Goal: Information Seeking & Learning: Find specific fact

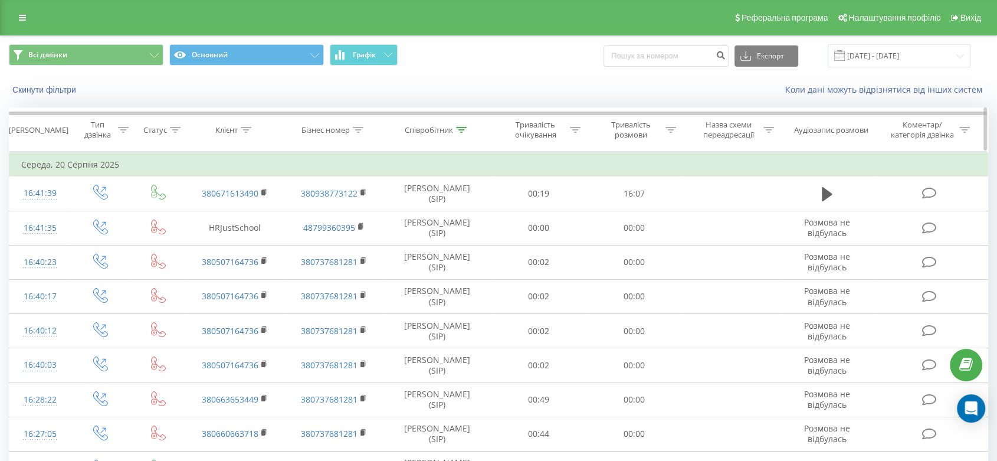
click at [227, 130] on div "Клієнт" at bounding box center [226, 130] width 22 height 10
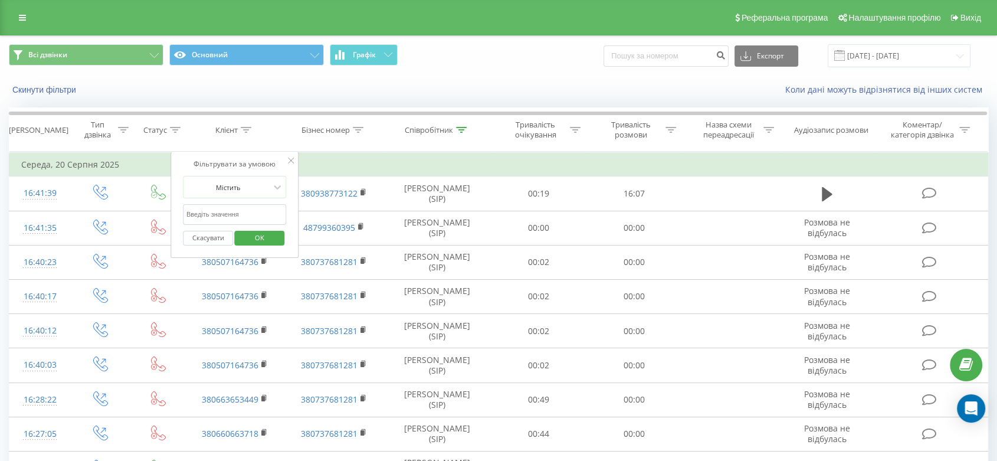
click at [235, 216] on input "text" at bounding box center [235, 214] width 104 height 21
paste input "380638152907"
type input "380638152907"
click at [250, 235] on span "OK" at bounding box center [259, 237] width 33 height 18
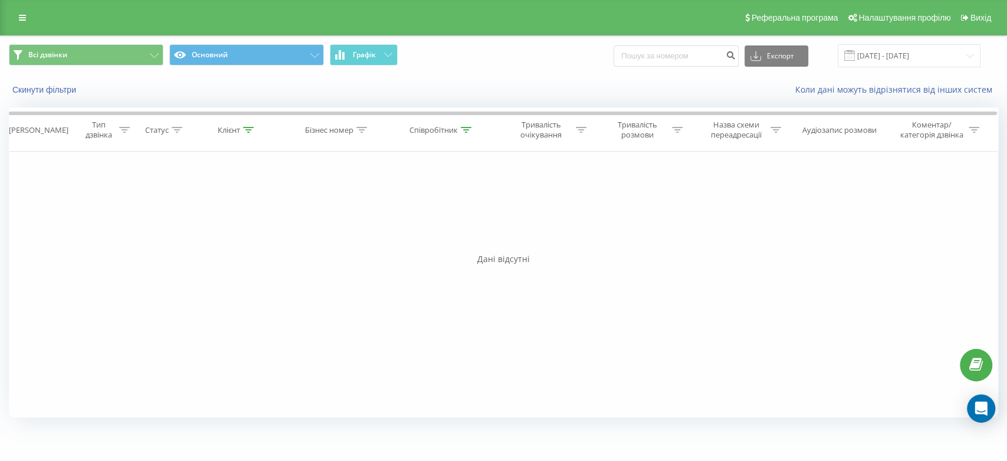
click at [855, 55] on span at bounding box center [850, 55] width 11 height 11
click at [855, 51] on span at bounding box center [850, 55] width 11 height 11
click at [915, 54] on input "[DATE] - [DATE]" at bounding box center [909, 55] width 143 height 23
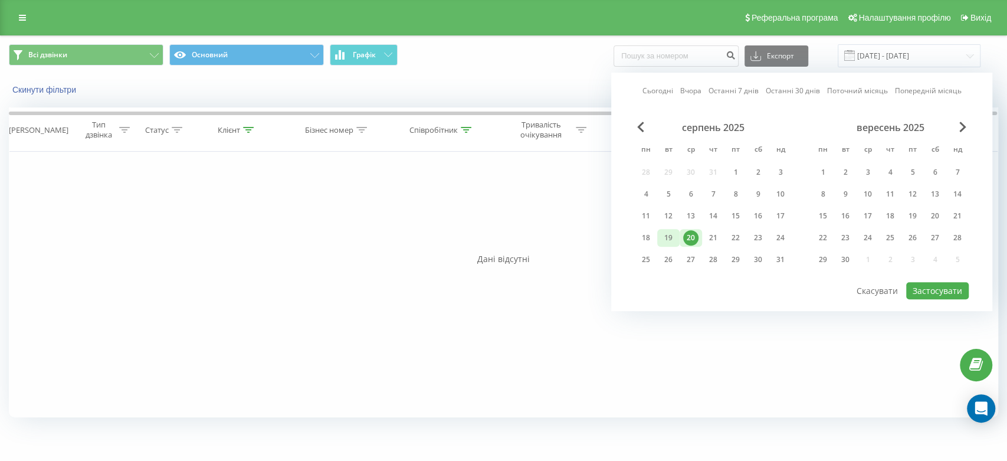
click at [670, 234] on div "19" at bounding box center [668, 237] width 15 height 15
click at [689, 231] on div "20" at bounding box center [690, 237] width 15 height 15
click at [934, 290] on button "Застосувати" at bounding box center [938, 290] width 63 height 17
type input "[DATE] - [DATE]"
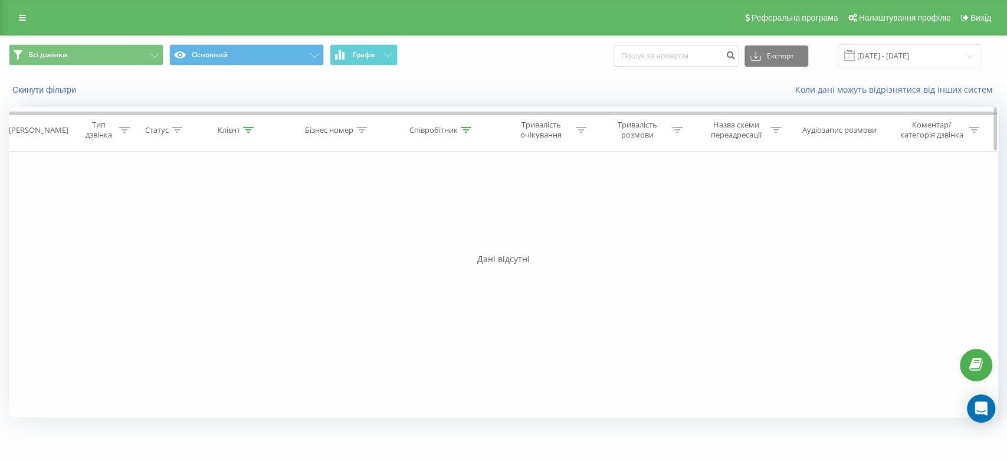
click at [441, 131] on div "Співробітник" at bounding box center [434, 130] width 48 height 10
click at [347, 212] on div "Фільтрувати за умовою Дорівнює Введіть значення Скасувати OK Фільтрувати за умо…" at bounding box center [504, 285] width 990 height 266
click at [483, 235] on button "OK" at bounding box center [467, 238] width 50 height 15
click at [246, 127] on icon at bounding box center [248, 130] width 11 height 6
click at [431, 128] on div "Співробітник" at bounding box center [434, 130] width 48 height 10
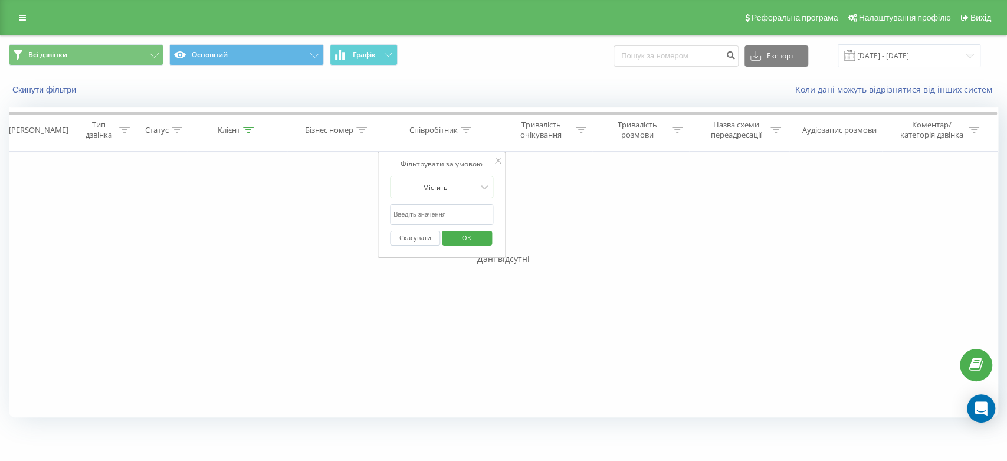
click at [551, 234] on div "Фільтрувати за умовою Дорівнює Введіть значення Скасувати OK Фільтрувати за умо…" at bounding box center [504, 285] width 990 height 266
click at [228, 129] on div "Клієнт" at bounding box center [229, 130] width 22 height 10
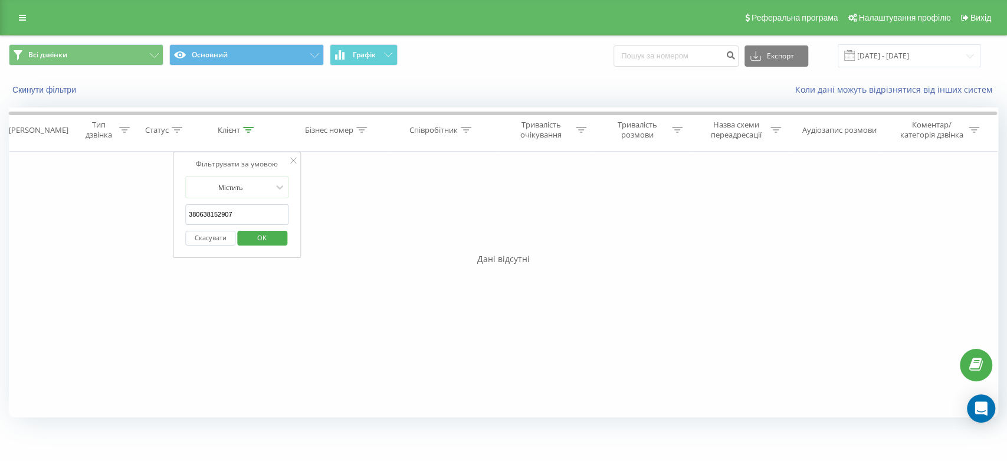
click at [264, 236] on span "OK" at bounding box center [262, 237] width 33 height 18
click at [442, 136] on th "Співробітник" at bounding box center [442, 130] width 108 height 44
click at [447, 130] on div "Співробітник" at bounding box center [434, 130] width 48 height 10
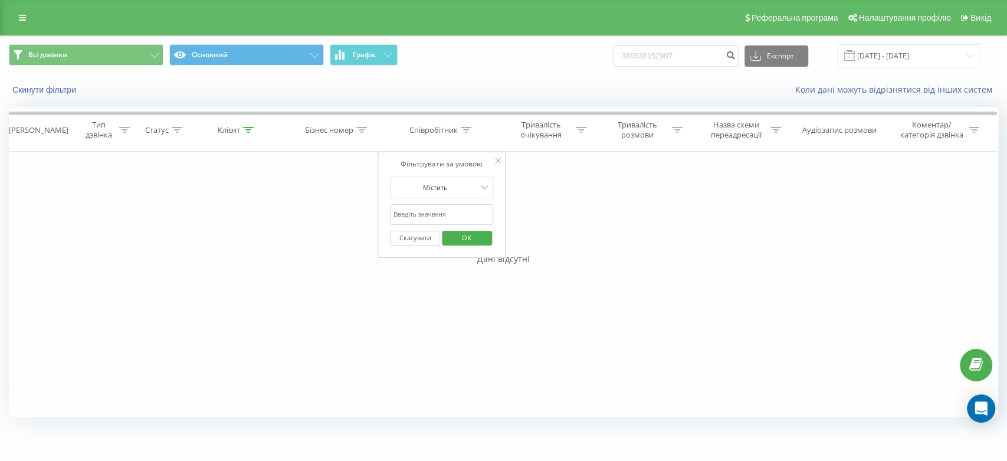
click at [418, 225] on div "Скасувати OK" at bounding box center [442, 238] width 104 height 27
click at [420, 219] on input "text" at bounding box center [442, 214] width 104 height 21
type input "r"
type input "кашалаба"
click button "OK" at bounding box center [467, 238] width 50 height 15
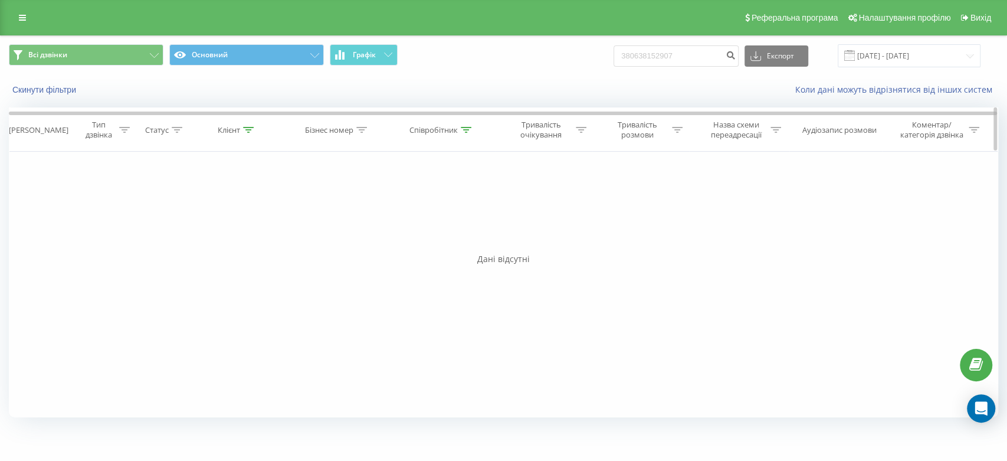
click at [241, 129] on div "Клієнт" at bounding box center [236, 130] width 36 height 10
click at [428, 130] on div "Співробітник" at bounding box center [434, 130] width 48 height 10
click at [233, 131] on div "Клієнт" at bounding box center [229, 130] width 22 height 10
click at [448, 125] on div "Співробітник" at bounding box center [434, 130] width 48 height 10
drag, startPoint x: 436, startPoint y: 213, endPoint x: 329, endPoint y: 217, distance: 106.3
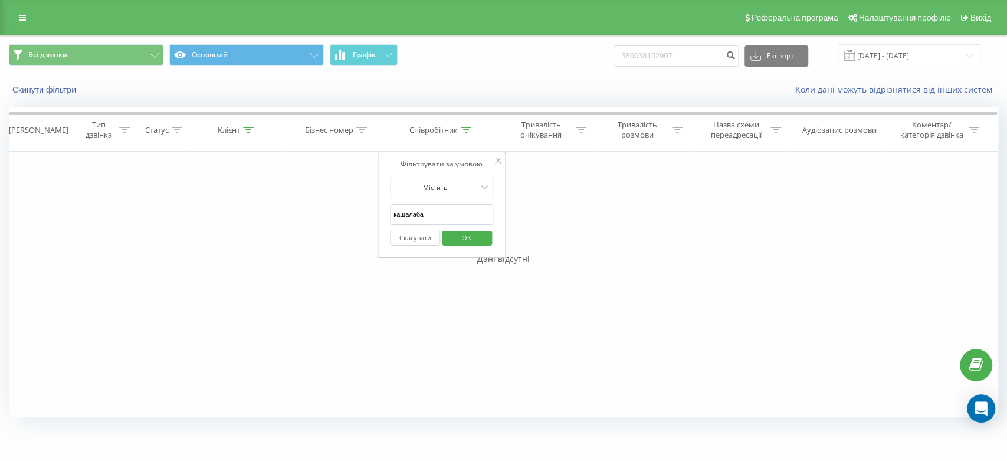
click at [329, 217] on div "Фільтрувати за умовою Дорівнює Введіть значення Скасувати OK Фільтрувати за умо…" at bounding box center [504, 285] width 990 height 266
type input "[PERSON_NAME]"
click at [473, 235] on span "OK" at bounding box center [466, 237] width 33 height 18
click at [887, 58] on input "[DATE] - [DATE]" at bounding box center [909, 55] width 143 height 23
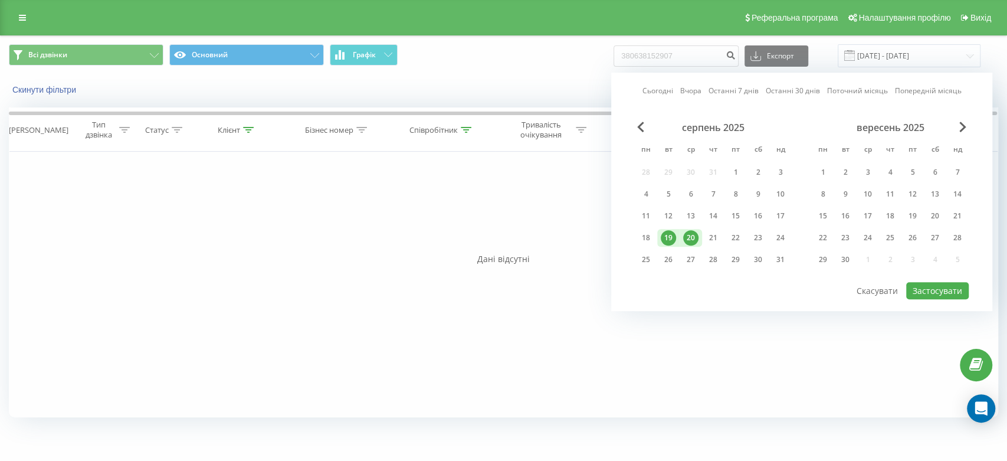
click at [666, 236] on div "19" at bounding box center [668, 237] width 15 height 15
click at [689, 234] on div "20" at bounding box center [690, 237] width 15 height 15
click at [956, 287] on button "Застосувати" at bounding box center [938, 290] width 63 height 17
type input "[DATE] - [DATE]"
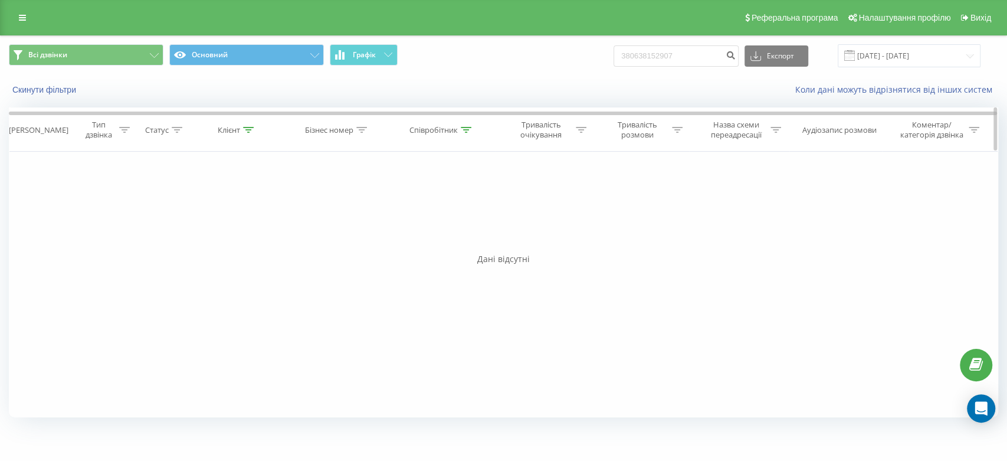
click at [427, 133] on div "Співробітник" at bounding box center [434, 130] width 48 height 10
click at [477, 233] on span "OK" at bounding box center [466, 237] width 33 height 18
click at [446, 126] on div "Співробітник" at bounding box center [434, 130] width 48 height 10
drag, startPoint x: 444, startPoint y: 204, endPoint x: 362, endPoint y: 199, distance: 82.2
click at [361, 200] on div "Фільтрувати за умовою Дорівнює Введіть значення Скасувати OK Фільтрувати за умо…" at bounding box center [504, 285] width 990 height 266
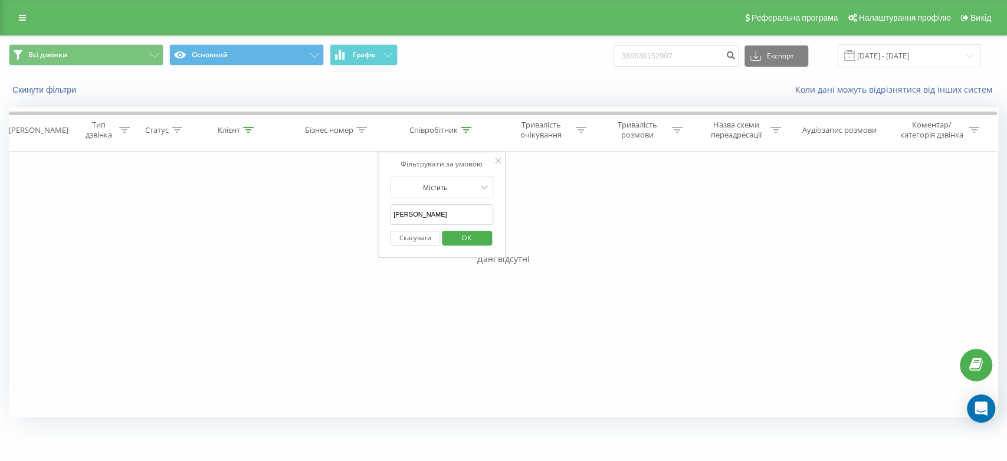
type input "романна"
click button "OK" at bounding box center [467, 238] width 50 height 15
click at [905, 60] on input "[DATE] - [DATE]" at bounding box center [909, 55] width 143 height 23
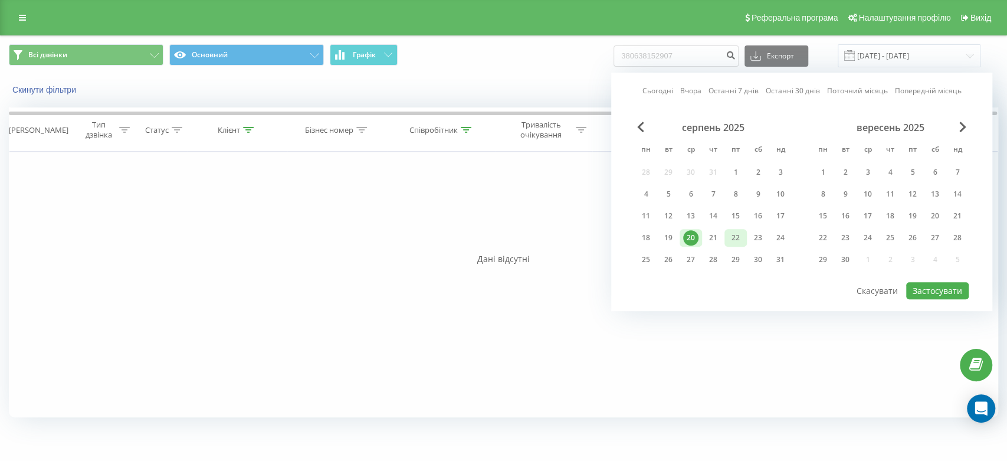
click at [732, 238] on div "22" at bounding box center [735, 237] width 15 height 15
click at [934, 288] on button "Застосувати" at bounding box center [938, 290] width 63 height 17
type input "[DATE] - [DATE]"
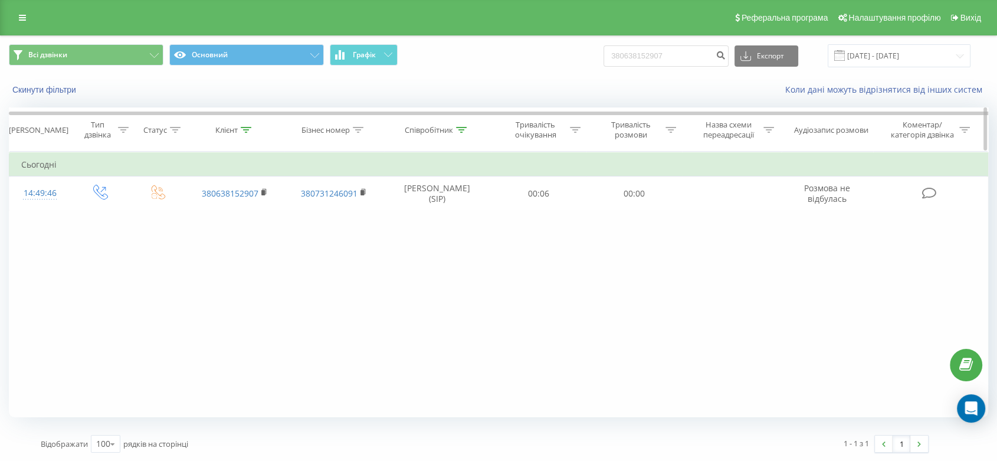
click at [451, 133] on div "Співробітник" at bounding box center [429, 130] width 48 height 10
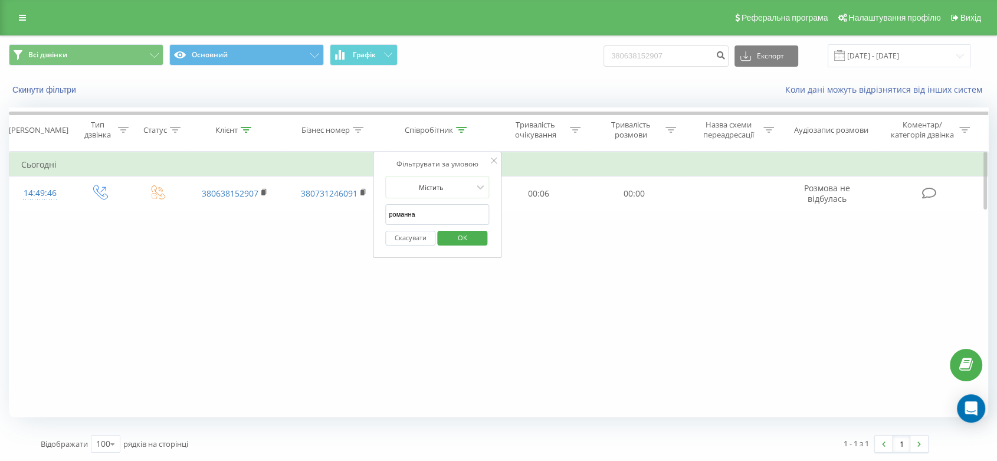
drag, startPoint x: 417, startPoint y: 209, endPoint x: 376, endPoint y: 202, distance: 41.3
click at [376, 202] on div "Фільтрувати за умовою Містить романна Скасувати OK" at bounding box center [437, 205] width 129 height 106
click at [479, 238] on button "OK" at bounding box center [462, 238] width 50 height 15
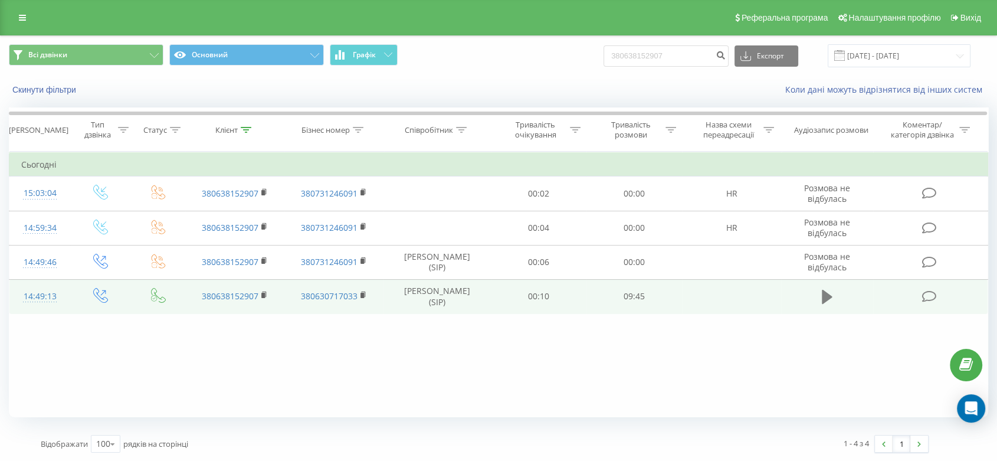
click at [822, 295] on icon at bounding box center [827, 297] width 11 height 14
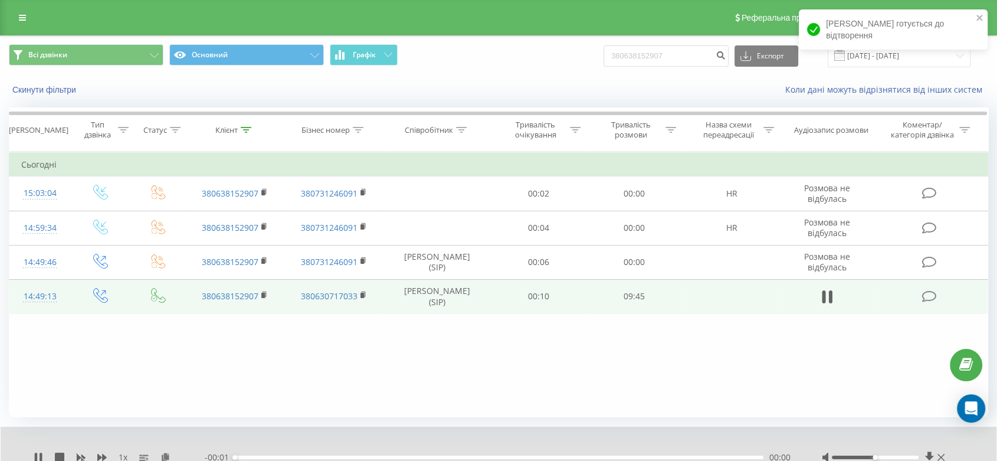
scroll to position [45, 0]
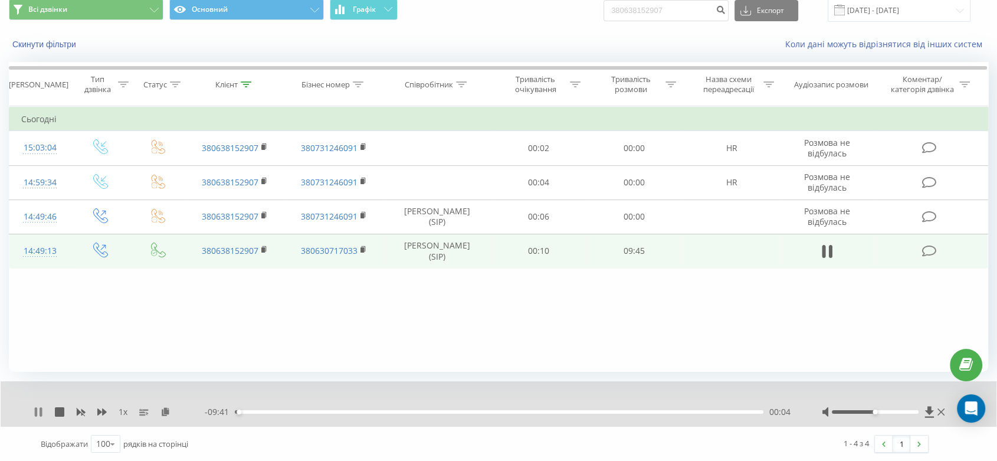
click at [38, 411] on icon at bounding box center [38, 411] width 9 height 9
click at [232, 89] on div "Клієнт" at bounding box center [226, 85] width 22 height 10
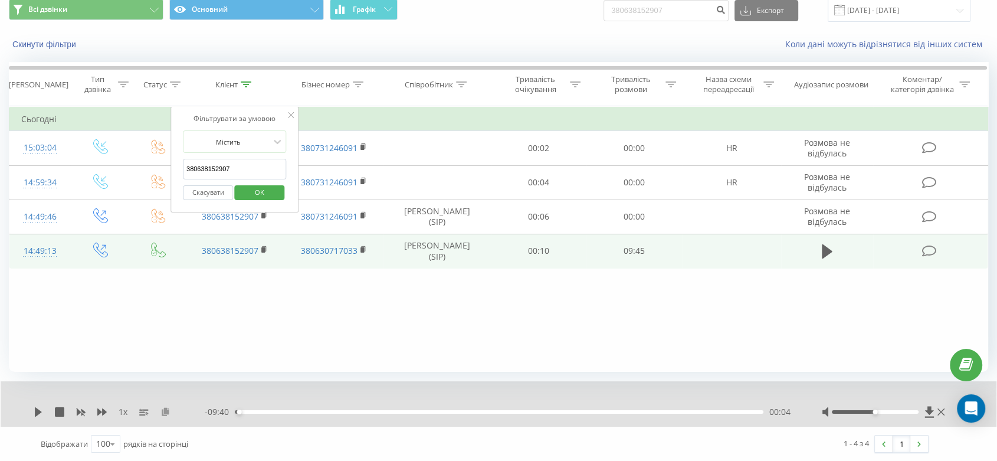
click at [165, 411] on icon at bounding box center [166, 411] width 10 height 8
click at [411, 332] on div "Фільтрувати за умовою Дорівнює Введіть значення Скасувати OK Фільтрувати за умо…" at bounding box center [499, 239] width 980 height 266
click at [364, 388] on div "1 x - 09:40 00:04 00:04" at bounding box center [499, 403] width 996 height 45
click at [288, 114] on icon at bounding box center [291, 115] width 6 height 6
